Goal: Check status

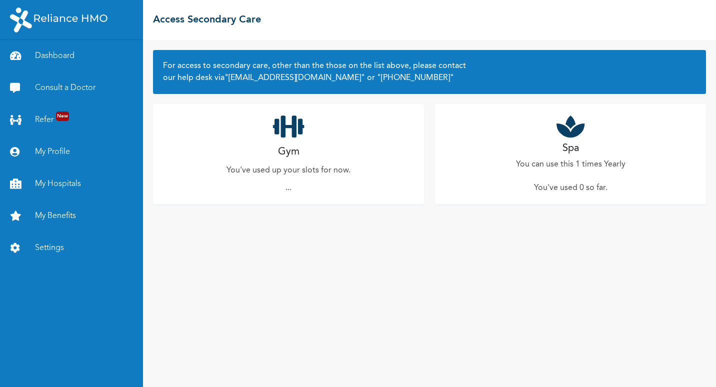
click at [291, 145] on h2 "Gym" at bounding box center [288, 151] width 21 height 15
click at [286, 166] on p "You've used up your slots for now." at bounding box center [288, 170] width 124 height 12
drag, startPoint x: 276, startPoint y: 177, endPoint x: 291, endPoint y: 177, distance: 15.0
click at [277, 177] on div "Gym You've used up your slots for now. ..." at bounding box center [288, 154] width 271 height 100
click at [297, 163] on div "Gym You've used up your slots for now. ..." at bounding box center [288, 154] width 271 height 100
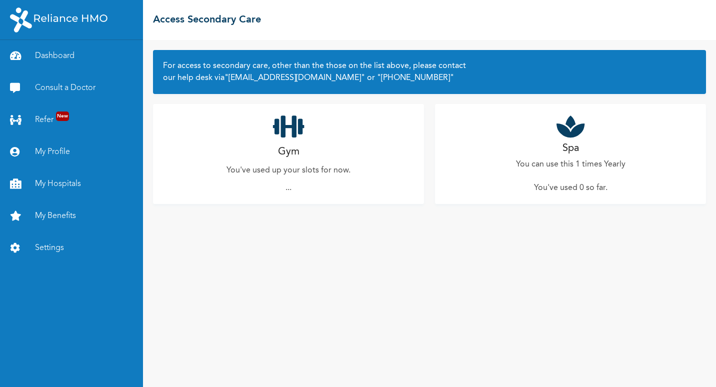
click at [292, 159] on div "Gym You've used up your slots for now. ..." at bounding box center [288, 154] width 271 height 100
click at [288, 178] on div "Gym You've used up your slots for now. ..." at bounding box center [288, 154] width 271 height 100
click at [292, 173] on p "You've used up your slots for now." at bounding box center [288, 170] width 124 height 12
click at [292, 148] on h2 "Gym" at bounding box center [288, 151] width 21 height 15
click at [283, 133] on icon at bounding box center [288, 126] width 31 height 25
